Goal: Navigation & Orientation: Find specific page/section

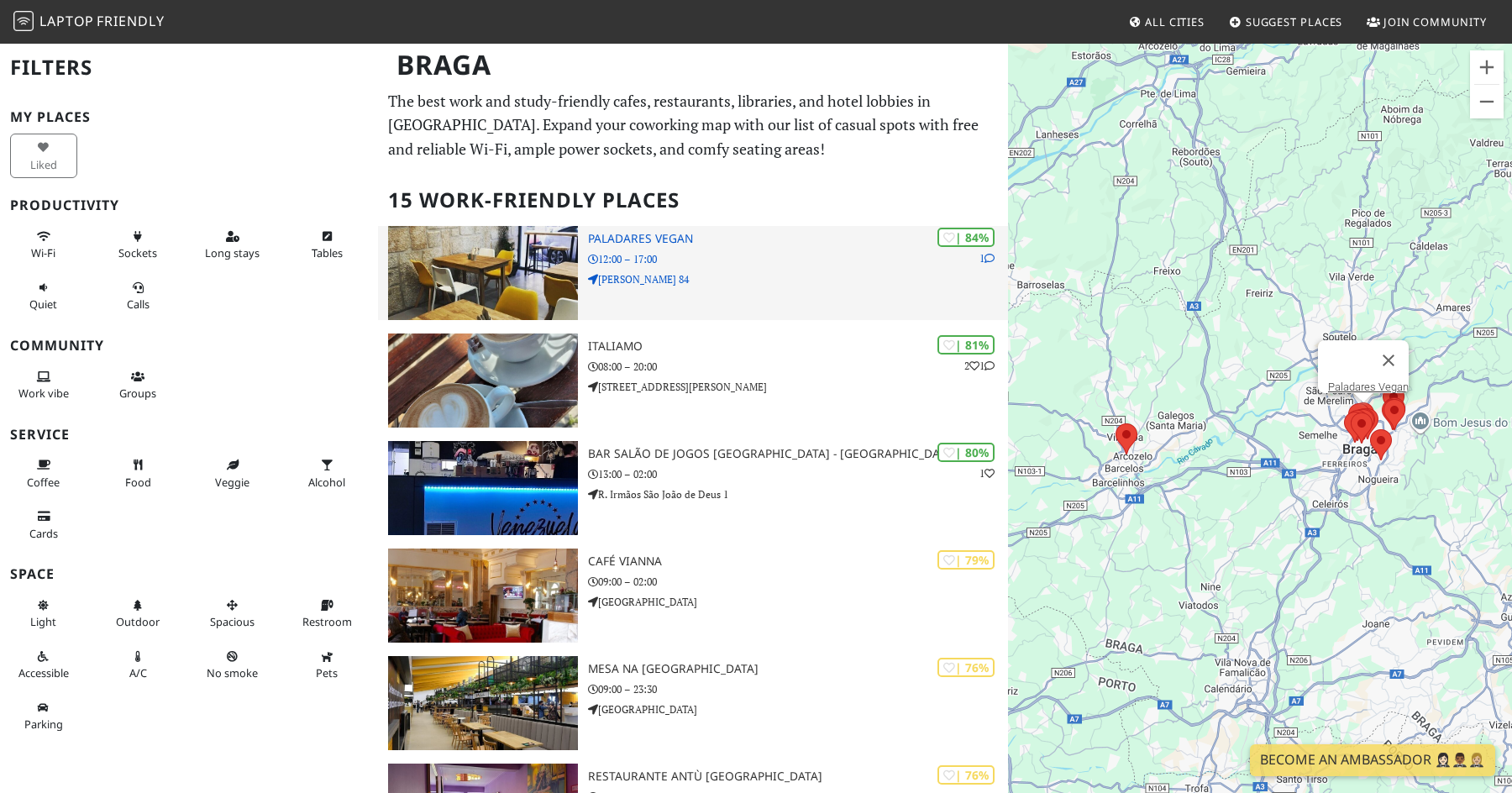
click at [468, 239] on img at bounding box center [483, 273] width 190 height 94
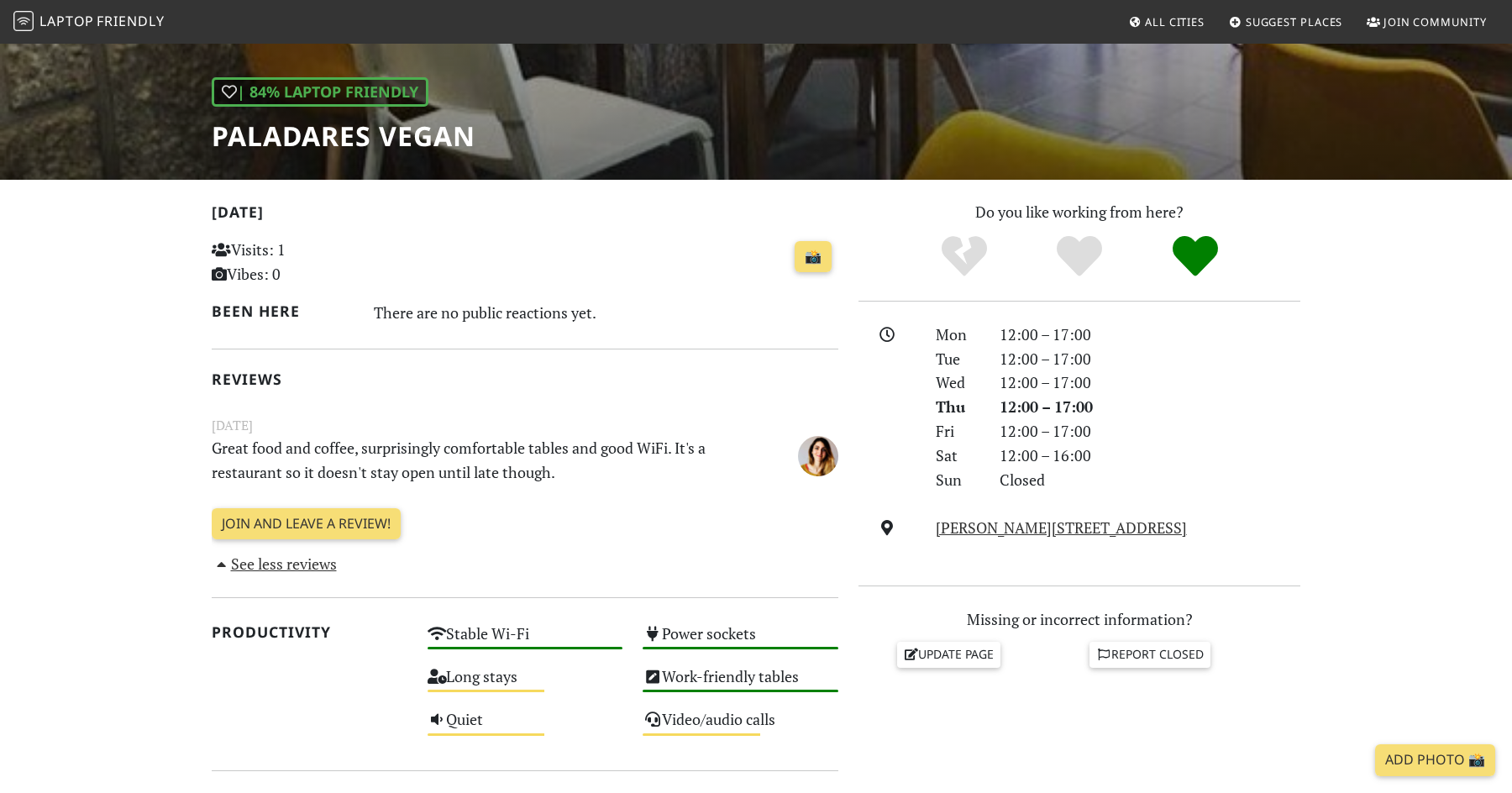
scroll to position [210, 0]
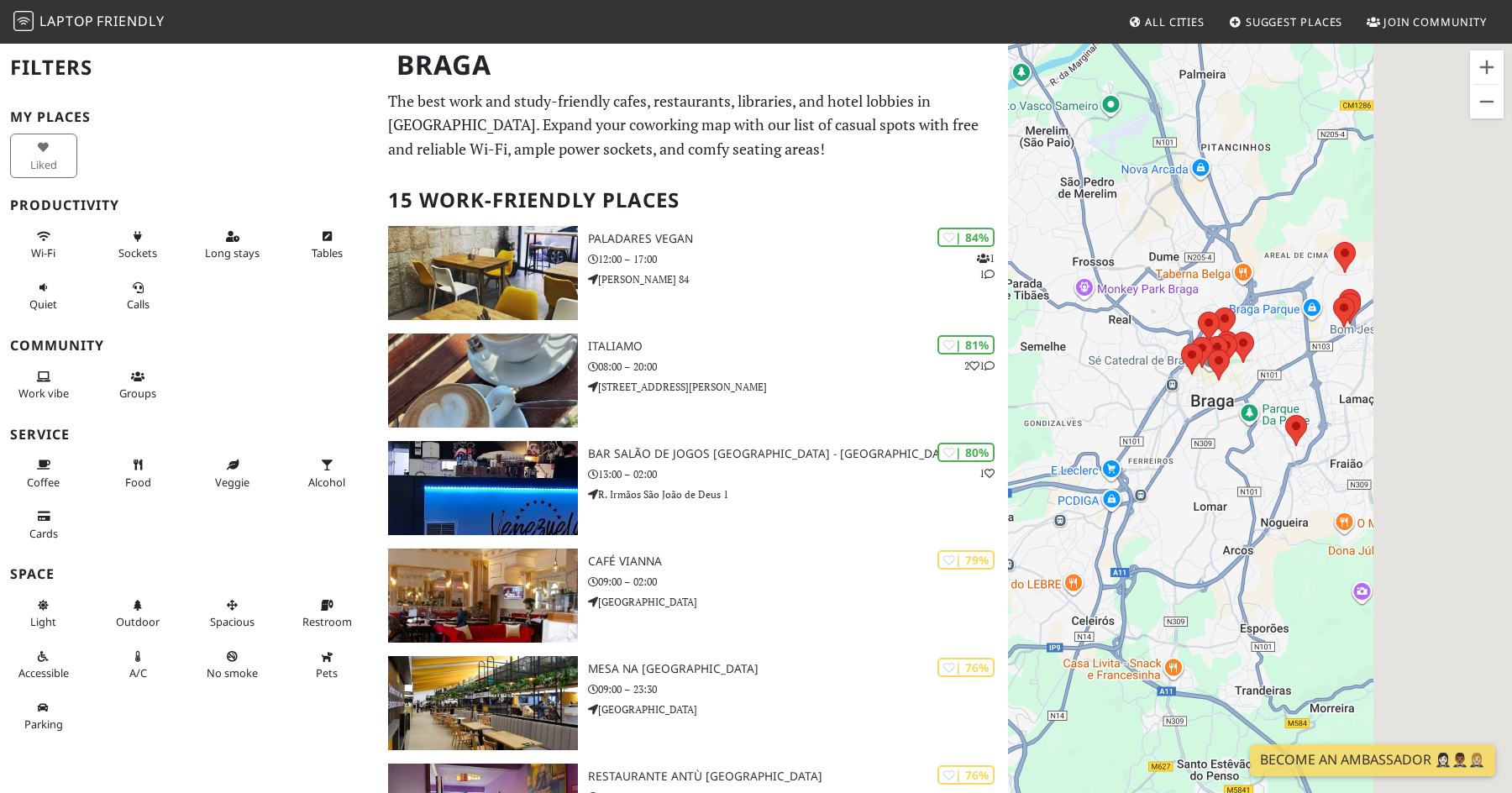
drag, startPoint x: 1406, startPoint y: 403, endPoint x: 1127, endPoint y: 247, distance: 319.7
click at [1127, 247] on div "Para navegar, prima as teclas de seta." at bounding box center [1260, 438] width 504 height 793
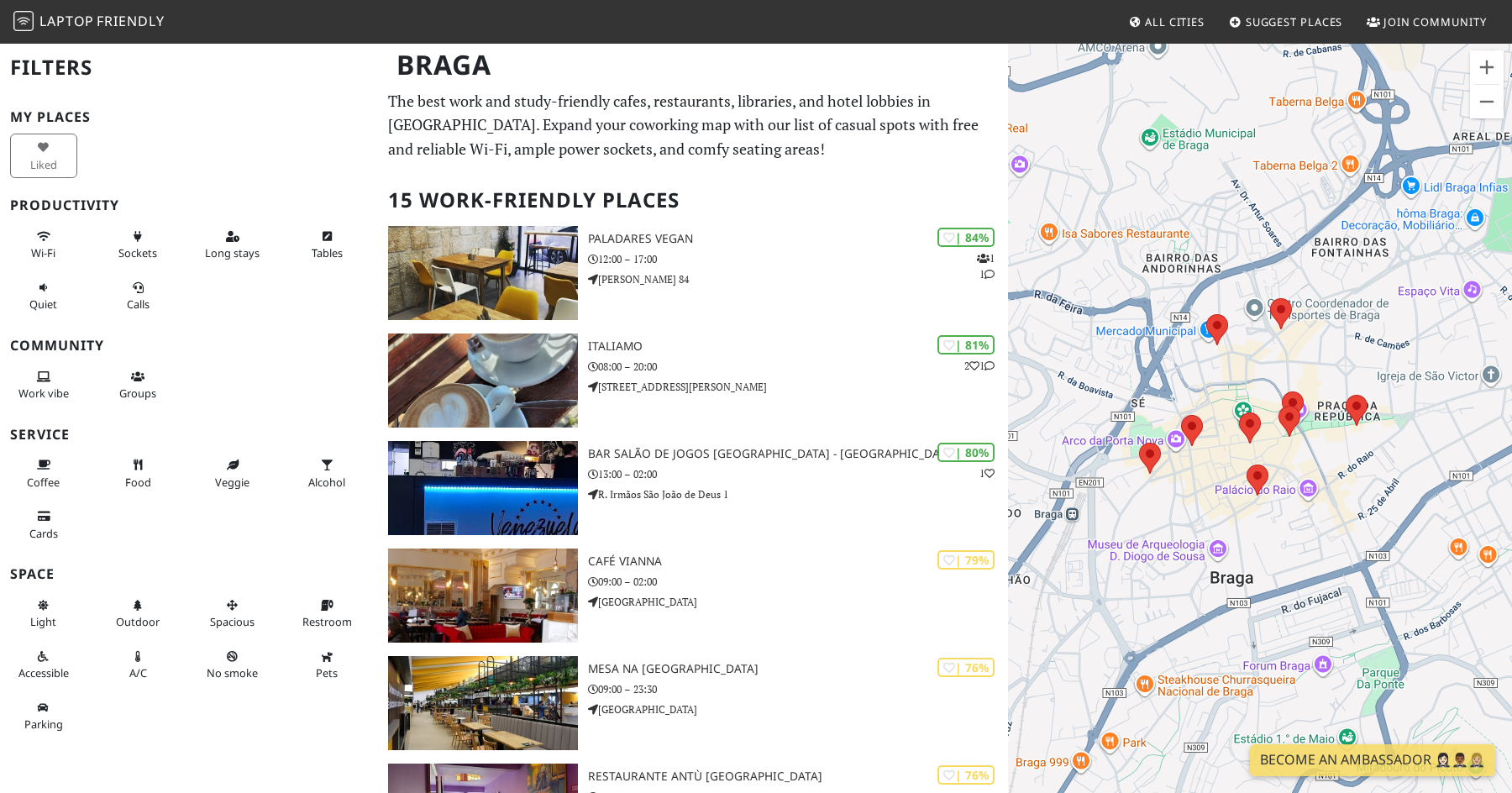
drag, startPoint x: 1381, startPoint y: 356, endPoint x: 1321, endPoint y: 338, distance: 62.6
click at [1321, 338] on div "Para navegar, prima as teclas de seta." at bounding box center [1260, 438] width 504 height 793
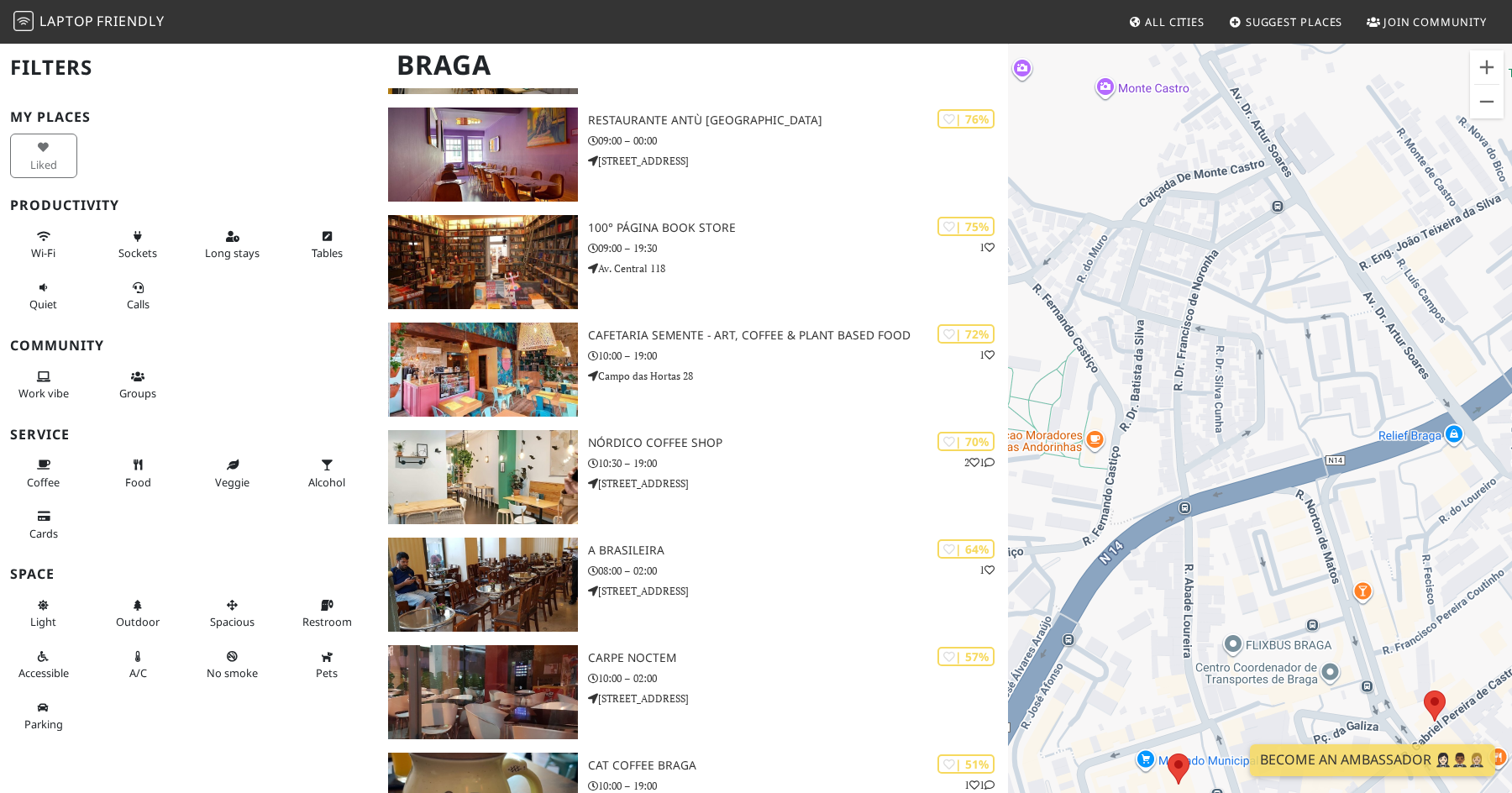
scroll to position [656, 0]
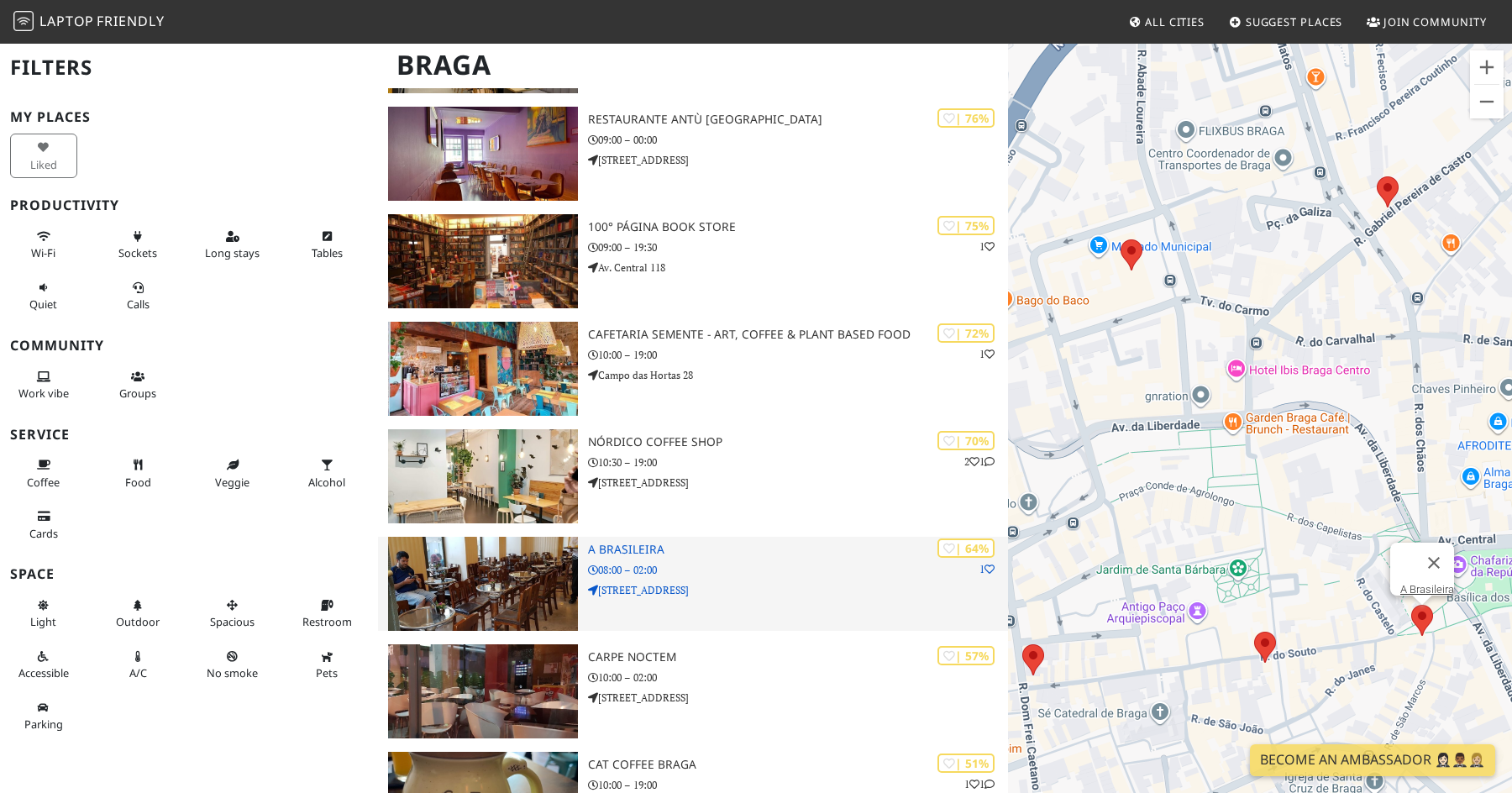
click at [656, 574] on p "08:00 – 02:00" at bounding box center [798, 569] width 420 height 16
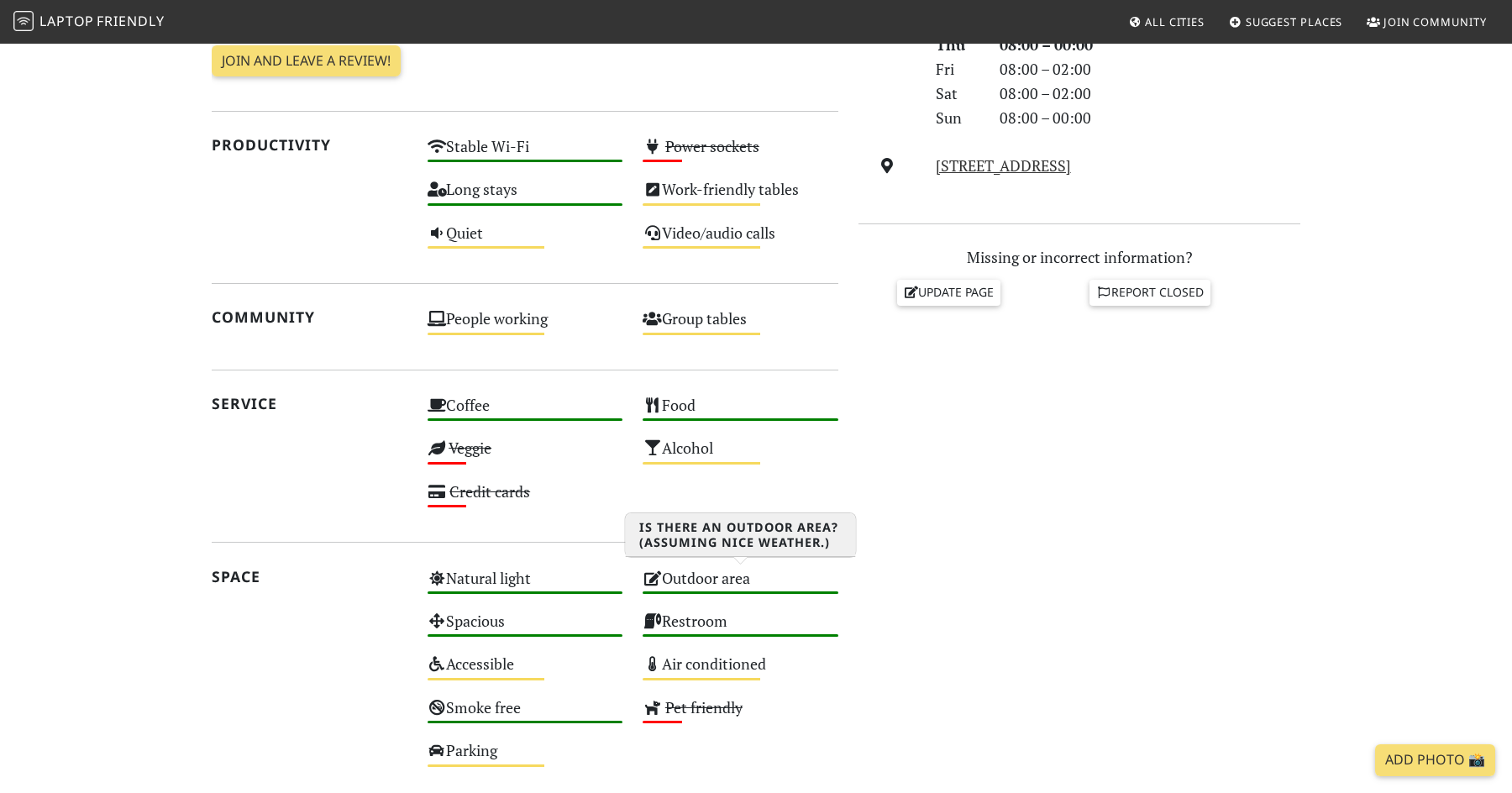
scroll to position [557, 0]
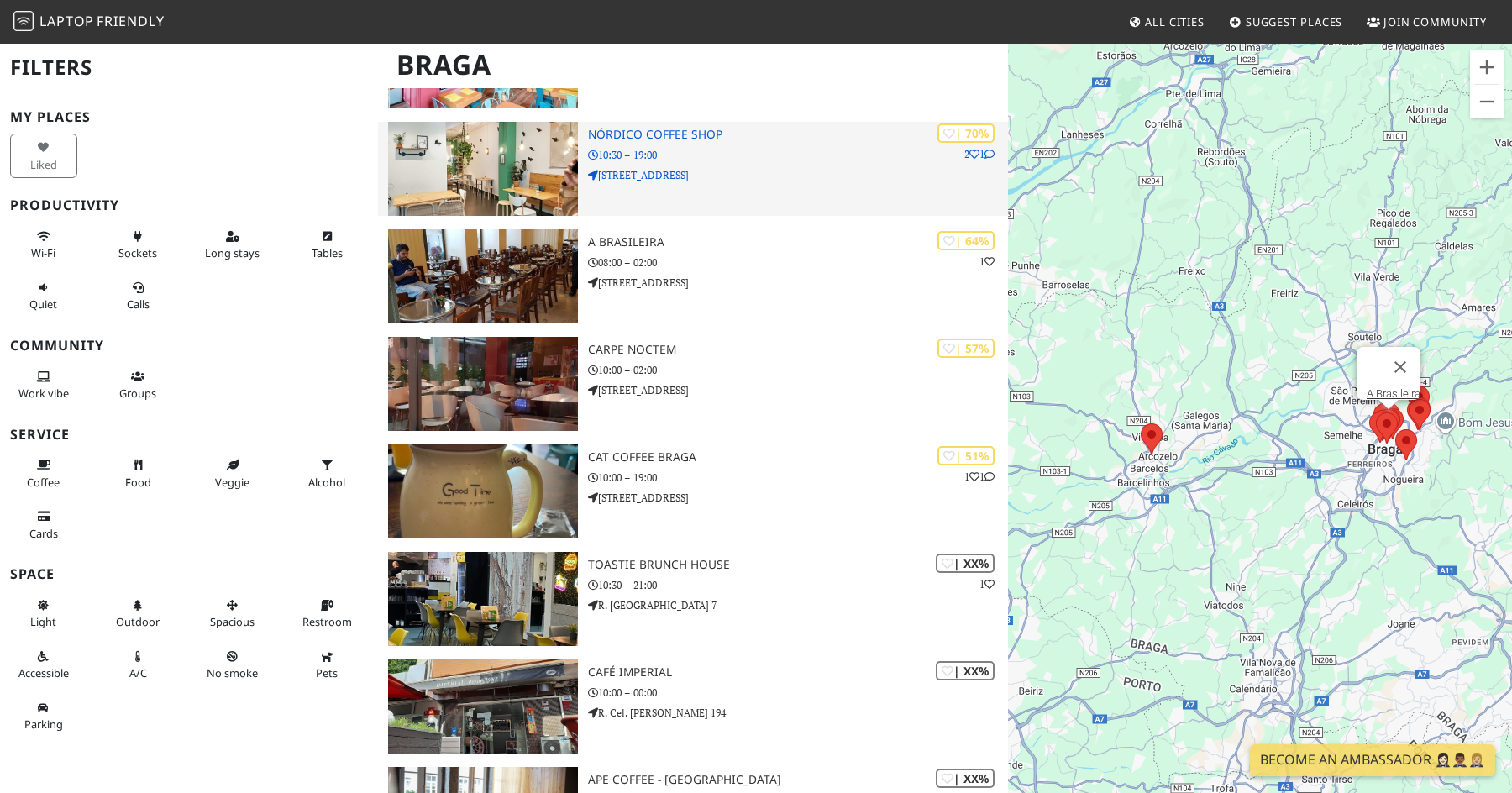
scroll to position [970, 0]
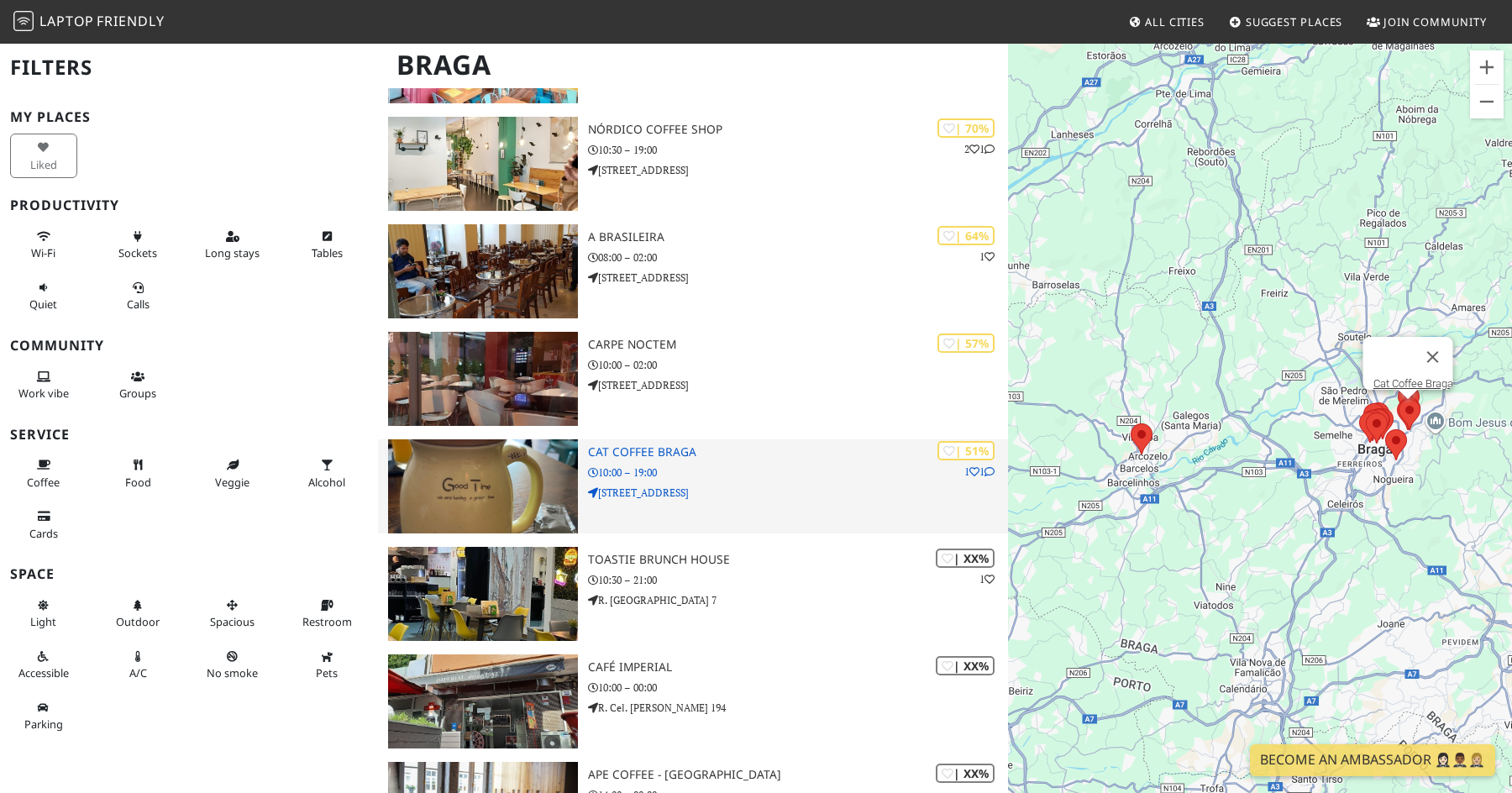
click at [662, 461] on div "| 51% 1 1 Cat Coffee Braga 10:00 – 19:00 R. dos Lusíadas 18" at bounding box center [798, 486] width 420 height 94
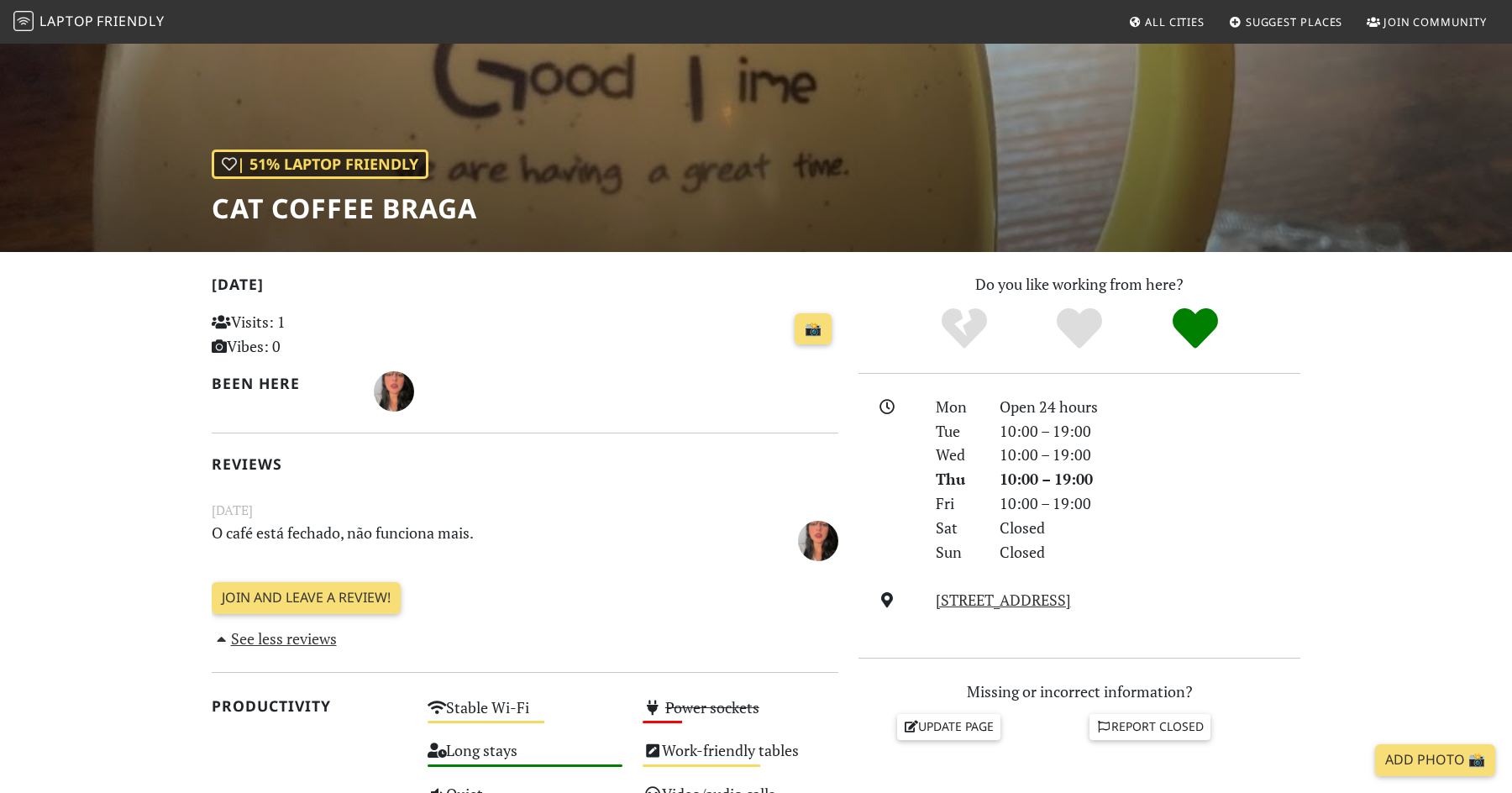
scroll to position [174, 0]
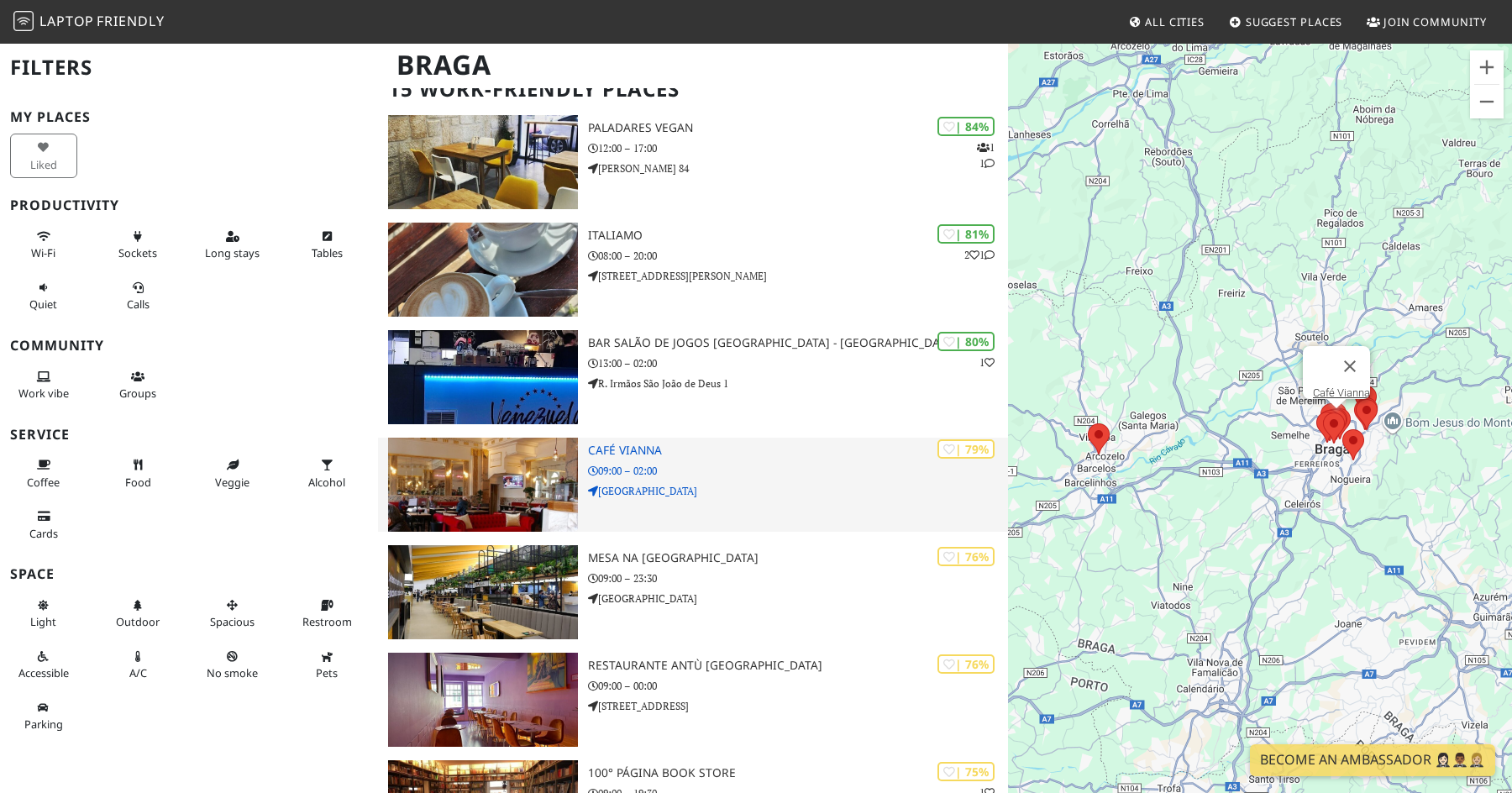
scroll to position [48, 0]
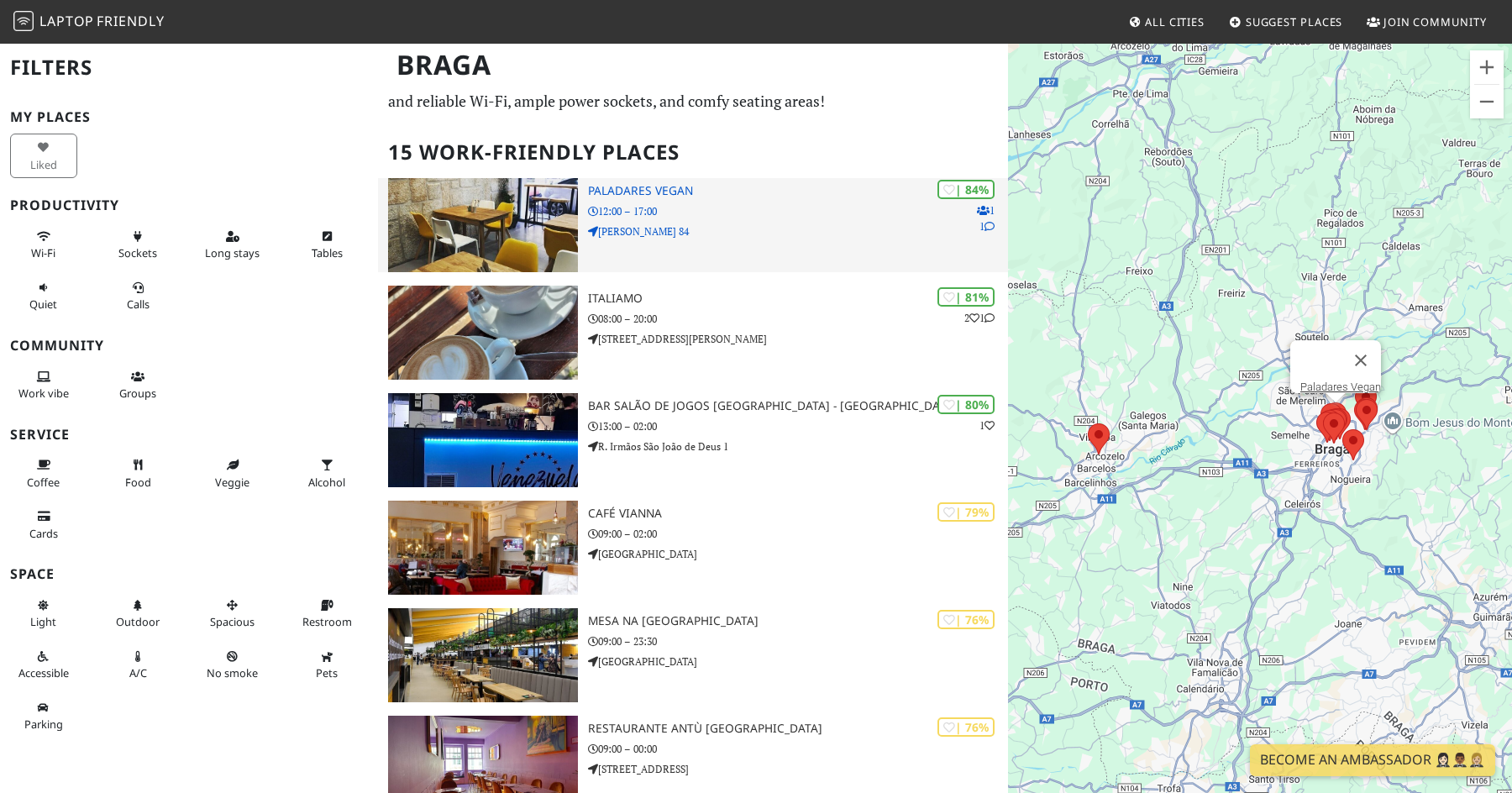
click at [744, 229] on p "[PERSON_NAME] 84" at bounding box center [798, 232] width 420 height 16
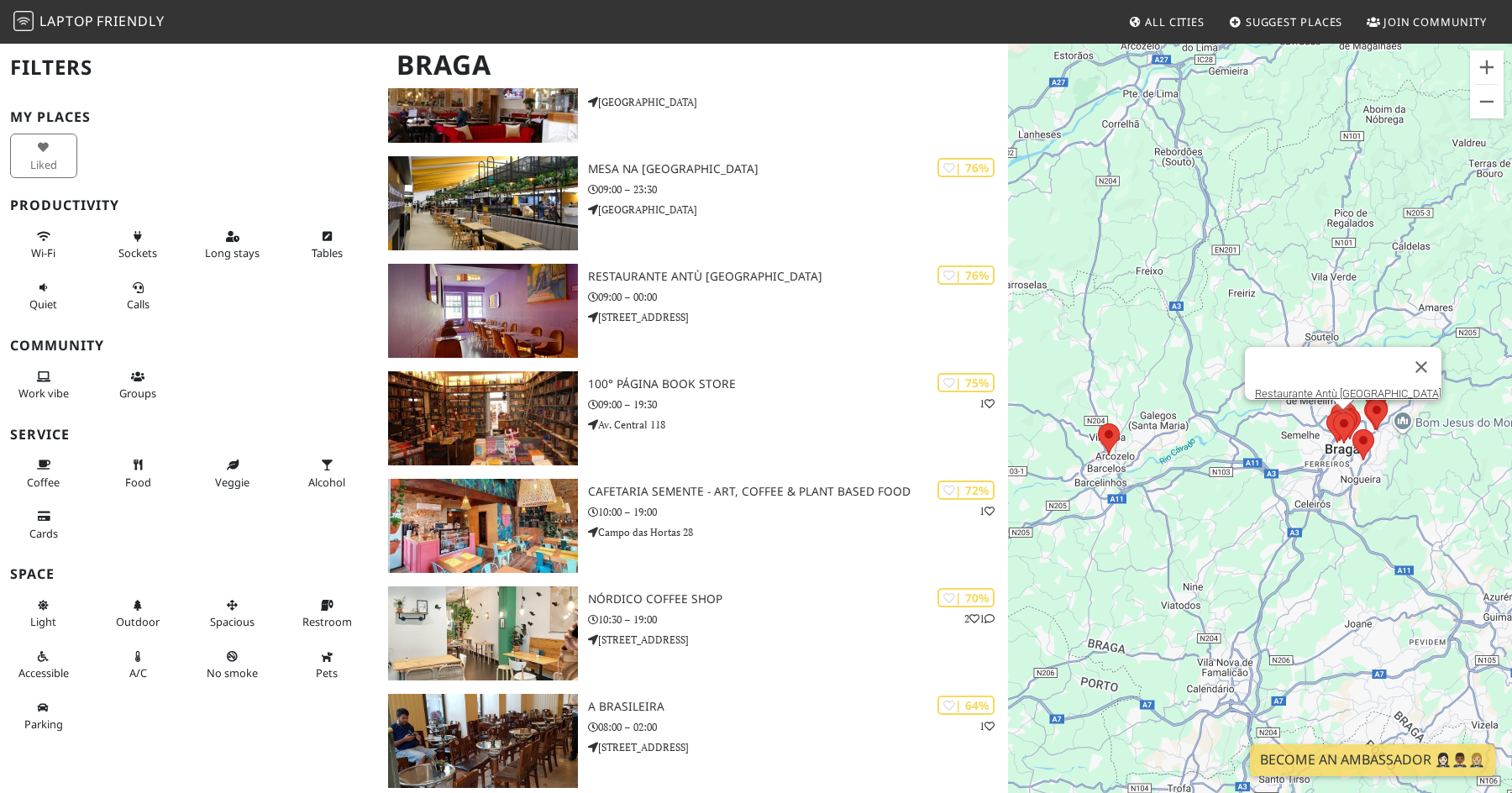
scroll to position [500, 0]
